Goal: Use online tool/utility

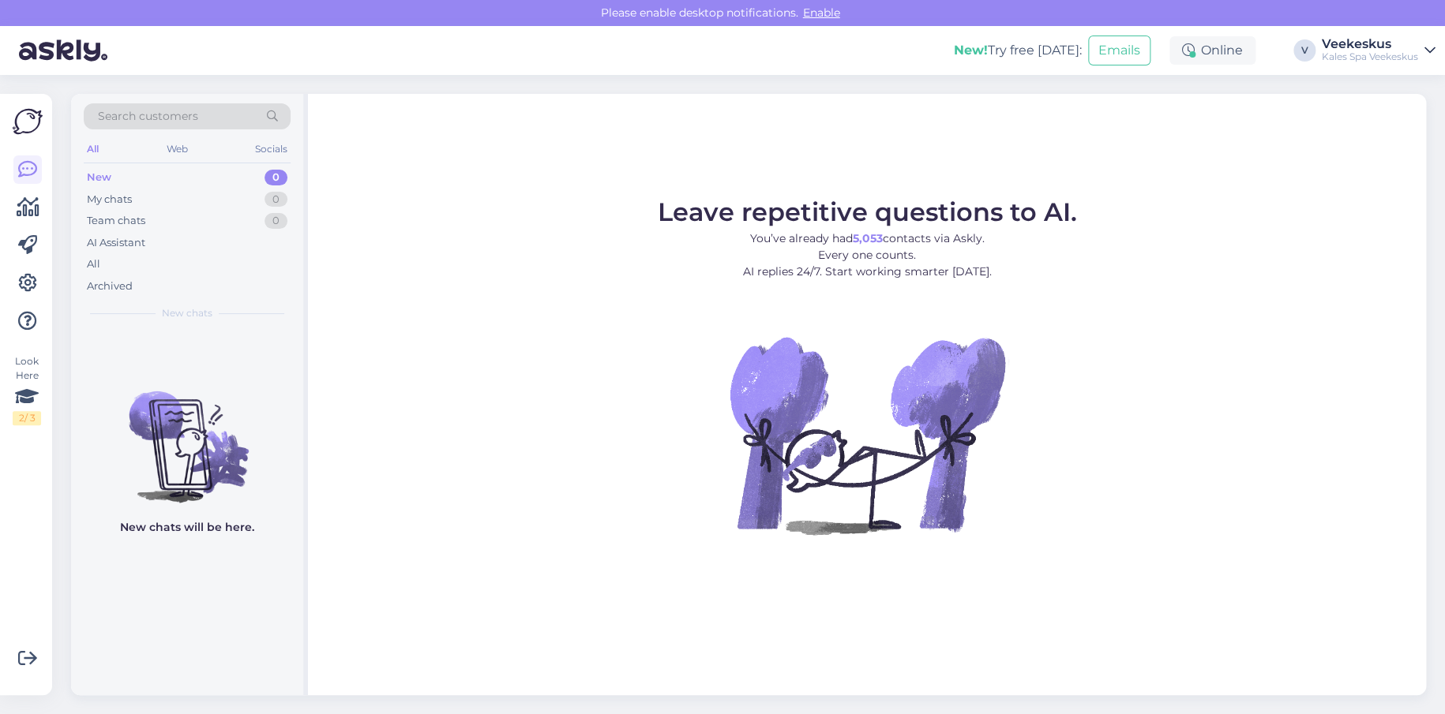
drag, startPoint x: 571, startPoint y: 152, endPoint x: 565, endPoint y: 160, distance: 9.6
click at [568, 155] on div "Leave repetitive questions to AI. You’ve already had 5,053 contacts via Askly. …" at bounding box center [867, 395] width 1118 height 602
drag, startPoint x: 552, startPoint y: 279, endPoint x: 769, endPoint y: 516, distance: 321.3
click at [550, 281] on figure "Leave repetitive questions to AI. You’ve already had 5,053 contacts via Askly. …" at bounding box center [866, 388] width 1089 height 377
click at [647, 429] on figure "Leave repetitive questions to AI. You’ve already had 5,053 contacts via Askly. …" at bounding box center [866, 388] width 1089 height 377
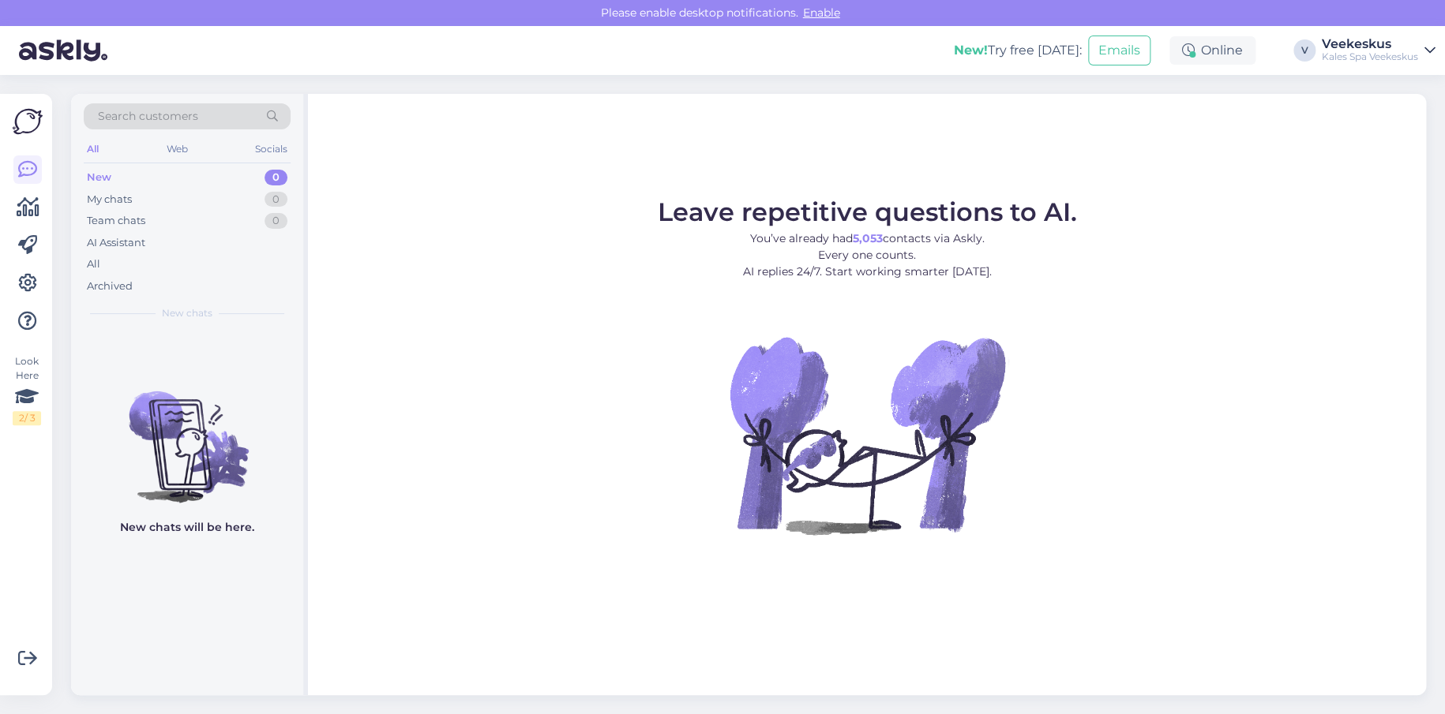
drag, startPoint x: 874, startPoint y: 145, endPoint x: 858, endPoint y: 15, distance: 131.2
click at [868, 105] on div "Leave repetitive questions to AI. You’ve already had 5,053 contacts via Askly. …" at bounding box center [867, 395] width 1118 height 602
click at [711, 154] on div "Leave repetitive questions to AI. You’ve already had 5,053 contacts via Askly. …" at bounding box center [867, 395] width 1118 height 602
